Goal: Information Seeking & Learning: Learn about a topic

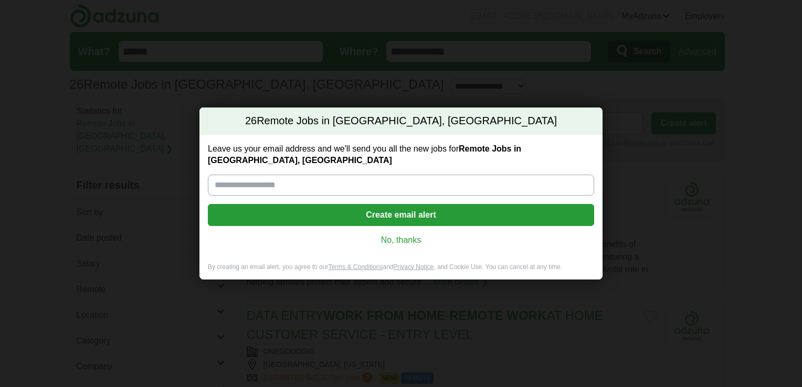
click at [399, 235] on link "No, thanks" at bounding box center [401, 241] width 370 height 12
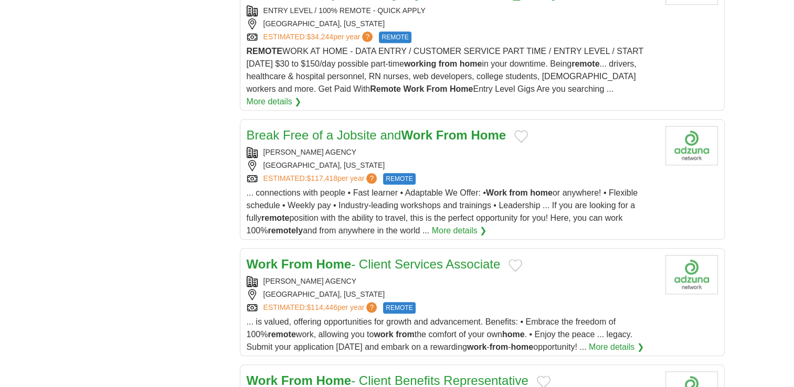
scroll to position [1155, 0]
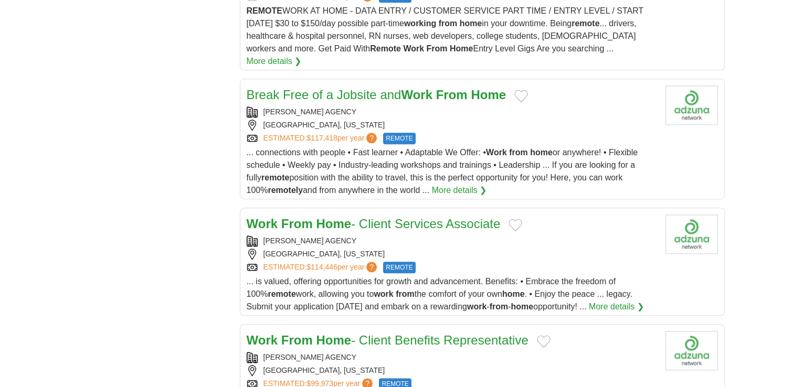
click at [431, 217] on link "Work From Home - Client Services Associate" at bounding box center [374, 224] width 254 height 14
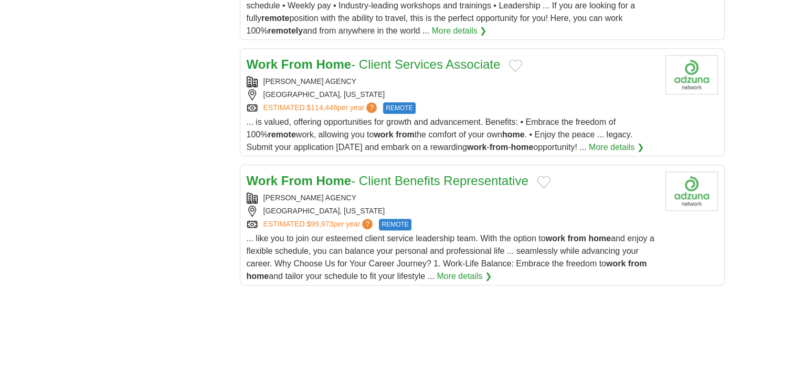
scroll to position [1312, 0]
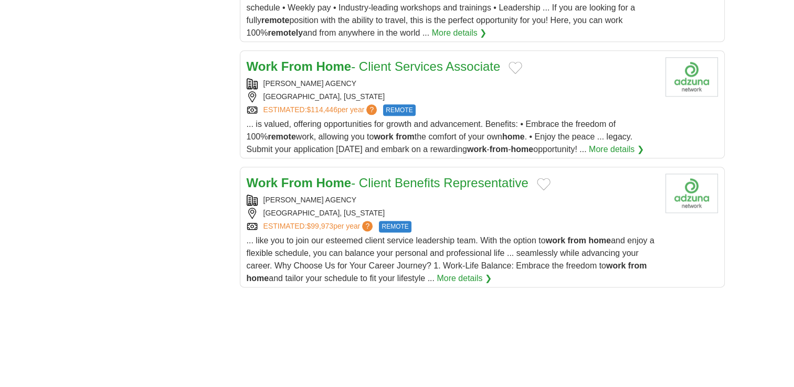
click at [369, 176] on link "Work From Home - Client Benefits Representative" at bounding box center [388, 183] width 282 height 14
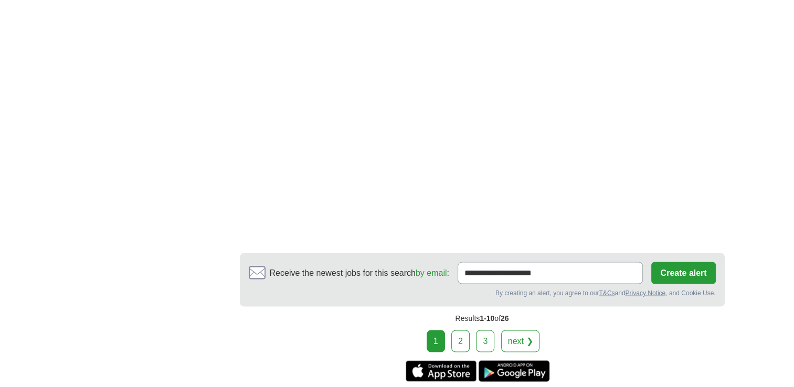
scroll to position [2100, 0]
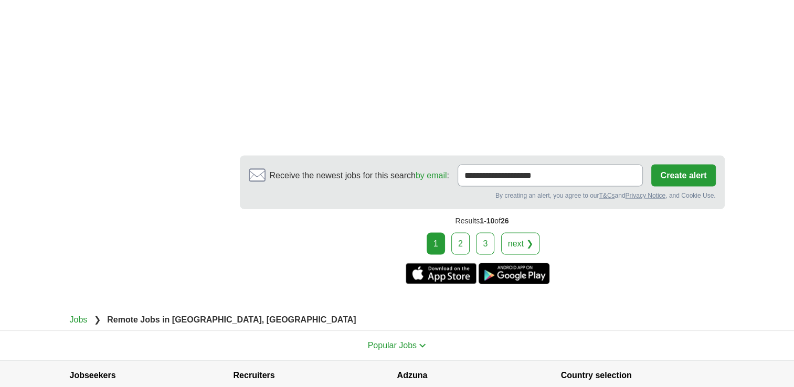
click at [459, 233] on link "2" at bounding box center [460, 244] width 18 height 22
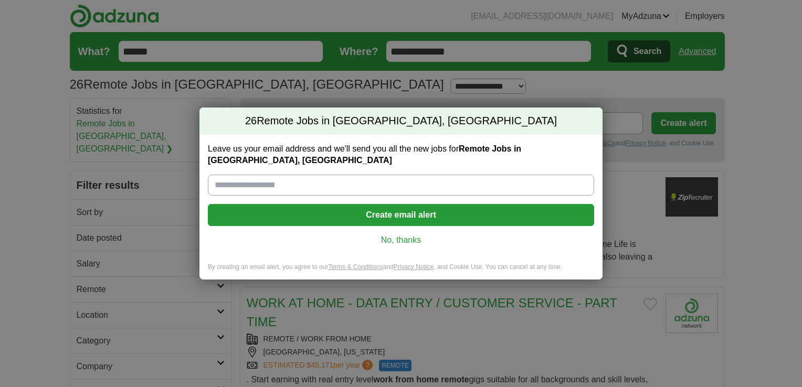
click at [407, 235] on link "No, thanks" at bounding box center [401, 241] width 370 height 12
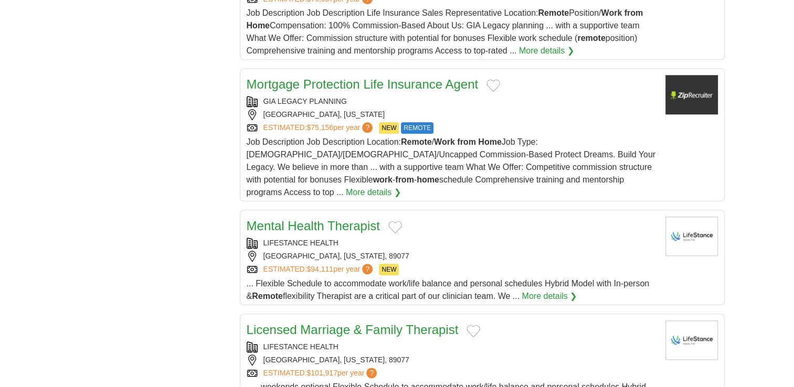
scroll to position [1155, 0]
